Goal: Information Seeking & Learning: Check status

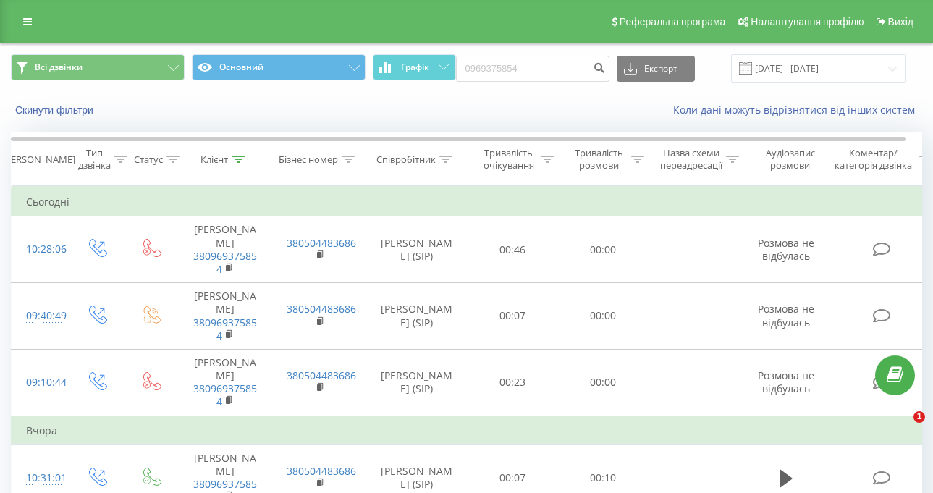
click at [417, 77] on div "Всі дзвінки Основний Графік 0969375854 Експорт .csv .xls .xlsx 19.05.2025 - 19.…" at bounding box center [467, 68] width 912 height 28
type input "+380 50 171 1961"
click at [605, 69] on icon "submit" at bounding box center [600, 66] width 12 height 9
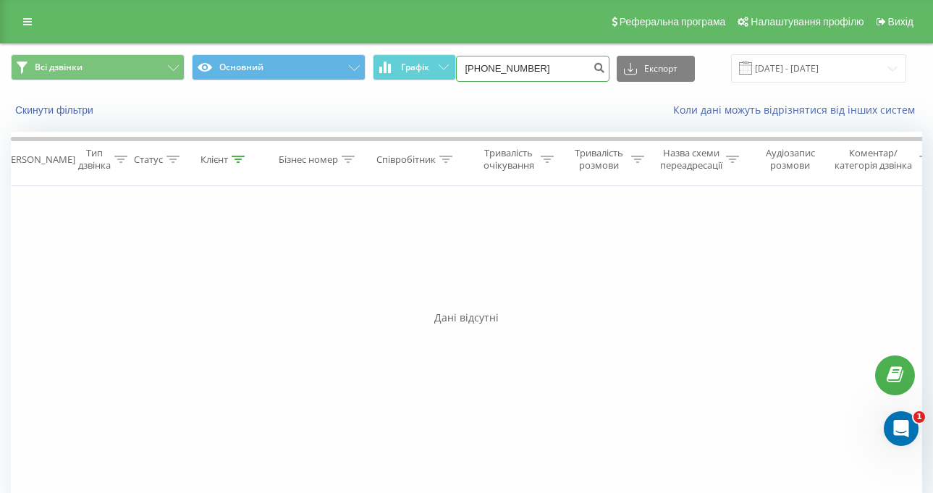
click at [487, 68] on input "[PHONE_NUMBER]" at bounding box center [533, 69] width 154 height 26
click at [489, 70] on input "[PHONE_NUMBER]" at bounding box center [533, 69] width 154 height 26
type input "0501711961"
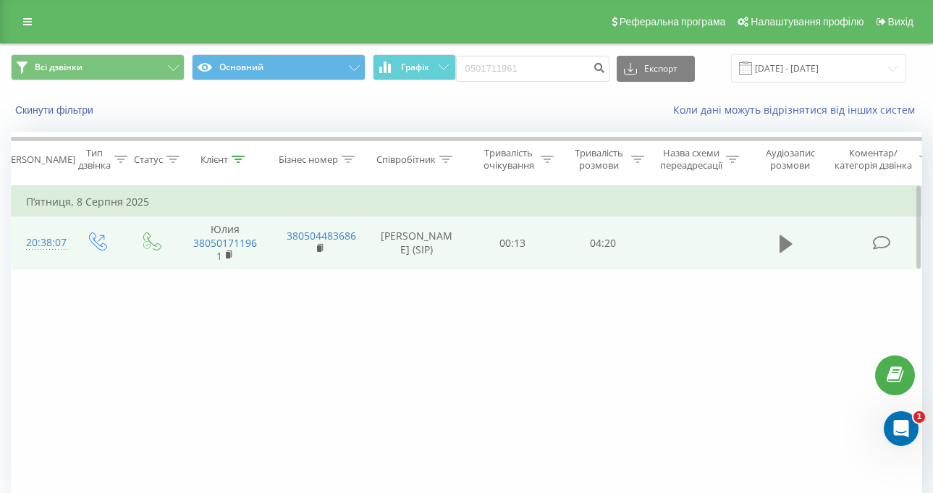
click at [788, 237] on icon at bounding box center [786, 244] width 13 height 20
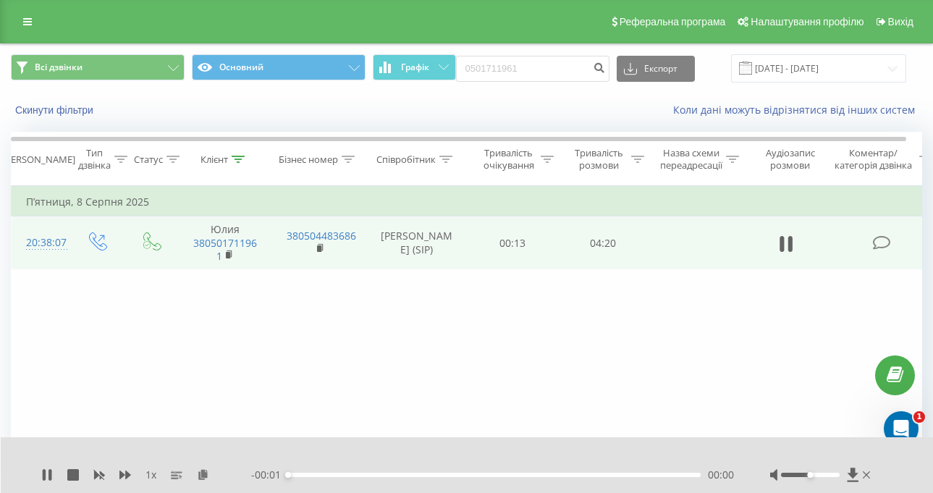
click at [354, 477] on div "- 00:01 00:00 00:00" at bounding box center [492, 475] width 483 height 14
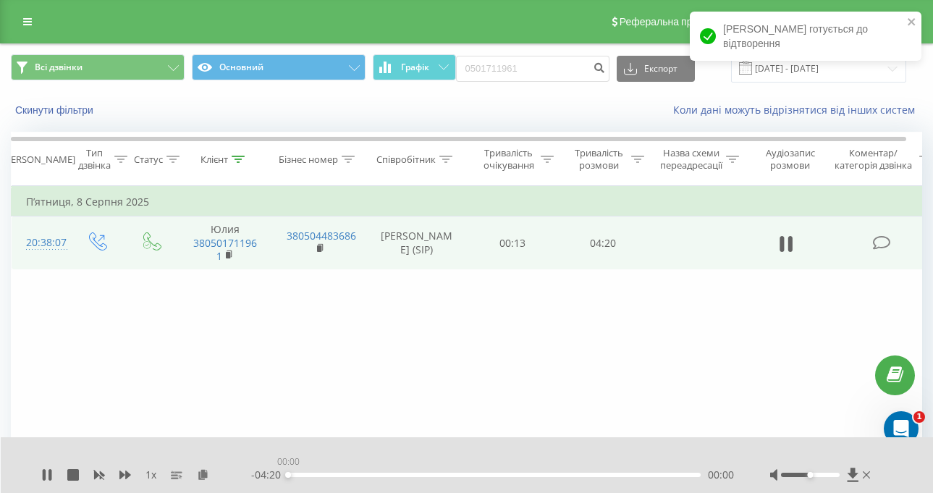
click at [366, 475] on div "00:00" at bounding box center [494, 475] width 413 height 4
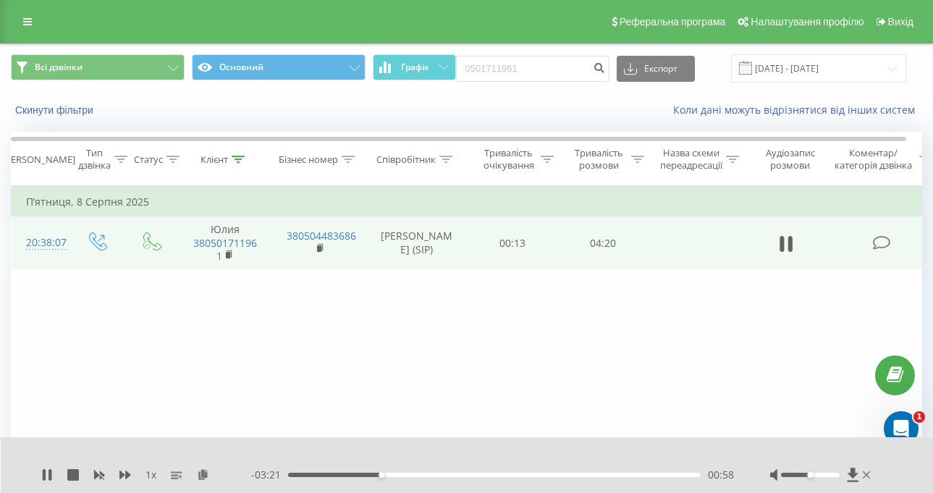
click at [576, 473] on div "00:58" at bounding box center [494, 475] width 413 height 4
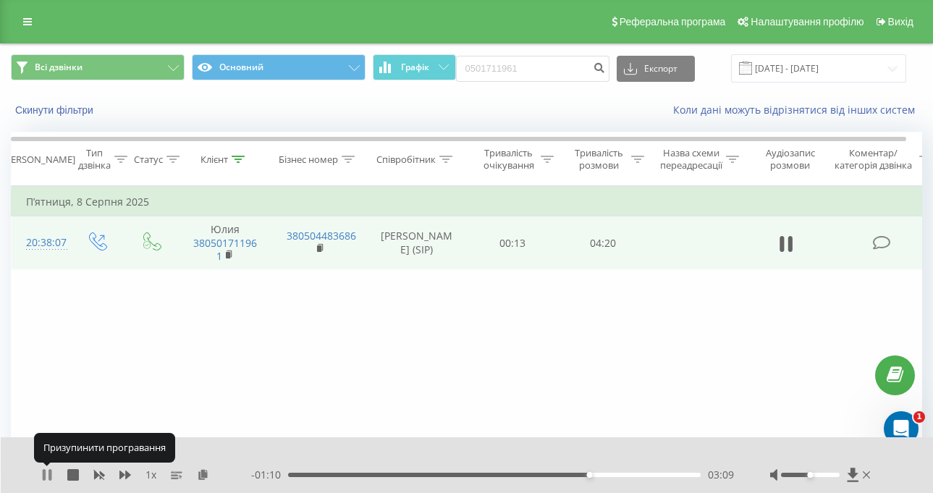
click at [50, 475] on icon at bounding box center [50, 475] width 3 height 12
